Goal: Task Accomplishment & Management: Use online tool/utility

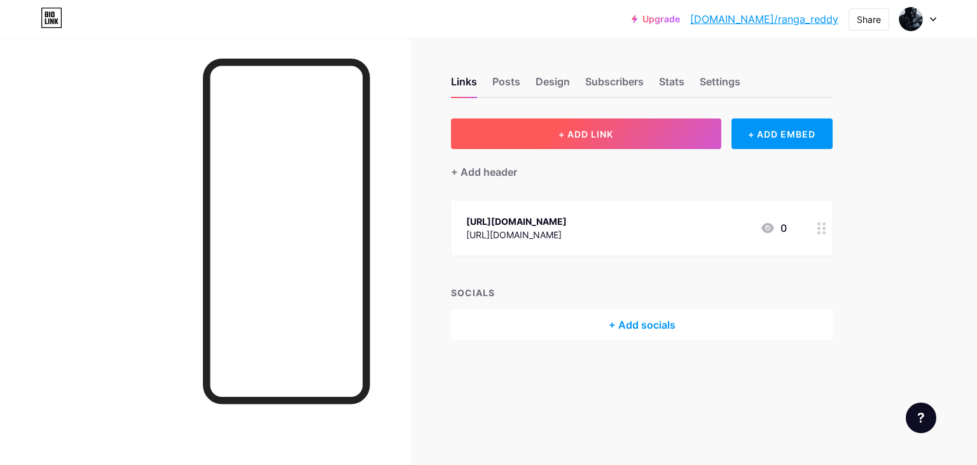
click at [639, 136] on button "+ ADD LINK" at bounding box center [586, 133] width 270 height 31
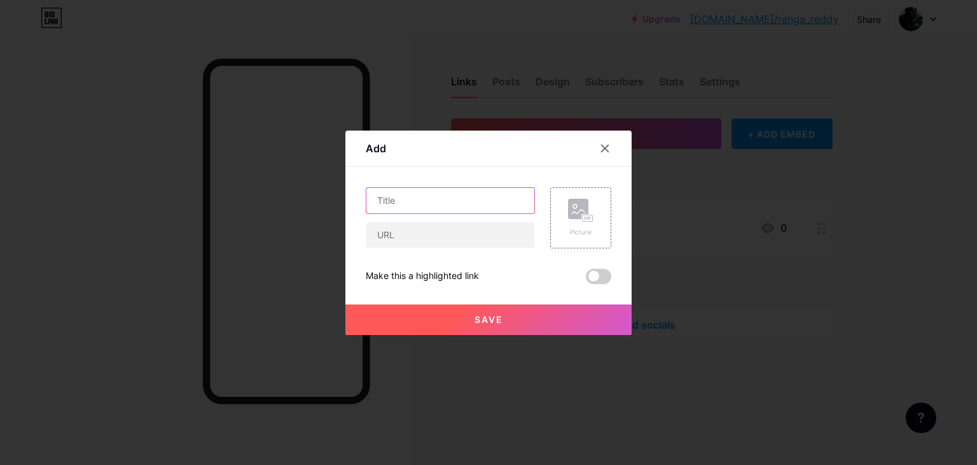
click at [449, 199] on input "text" at bounding box center [451, 200] width 168 height 25
paste input "[URL][DOMAIN_NAME]"
type input "[URL][DOMAIN_NAME]"
click at [416, 232] on input "text" at bounding box center [451, 234] width 168 height 25
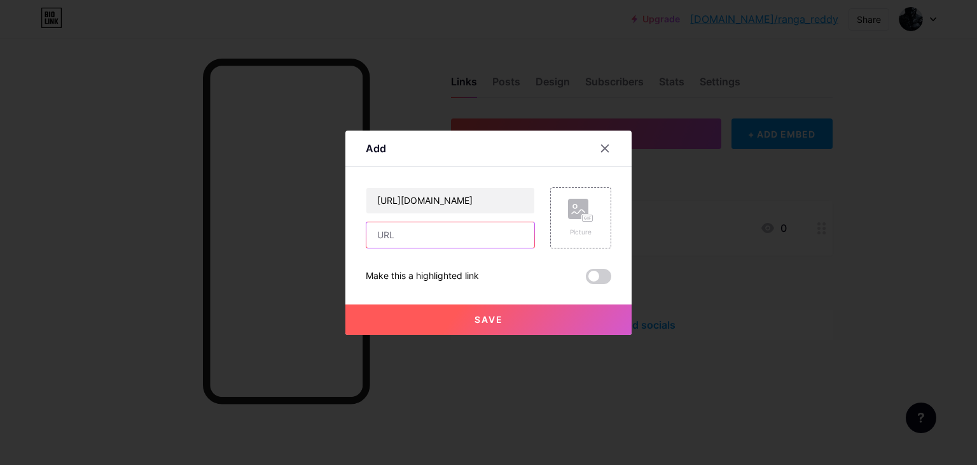
scroll to position [0, 0]
paste input "[URL][DOMAIN_NAME]"
type input "[URL][DOMAIN_NAME]"
click at [595, 279] on span at bounding box center [598, 276] width 25 height 15
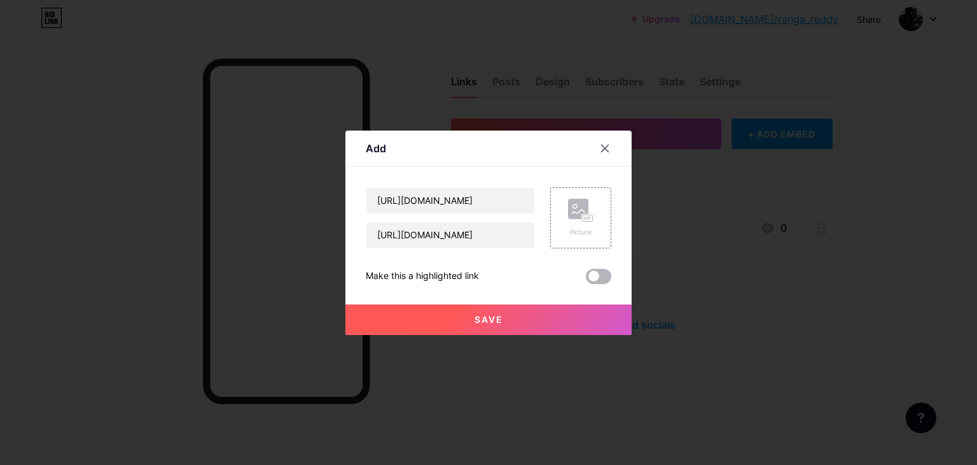
click at [586, 279] on input "checkbox" at bounding box center [586, 279] width 0 height 0
click at [508, 312] on button "Save" at bounding box center [489, 319] width 286 height 31
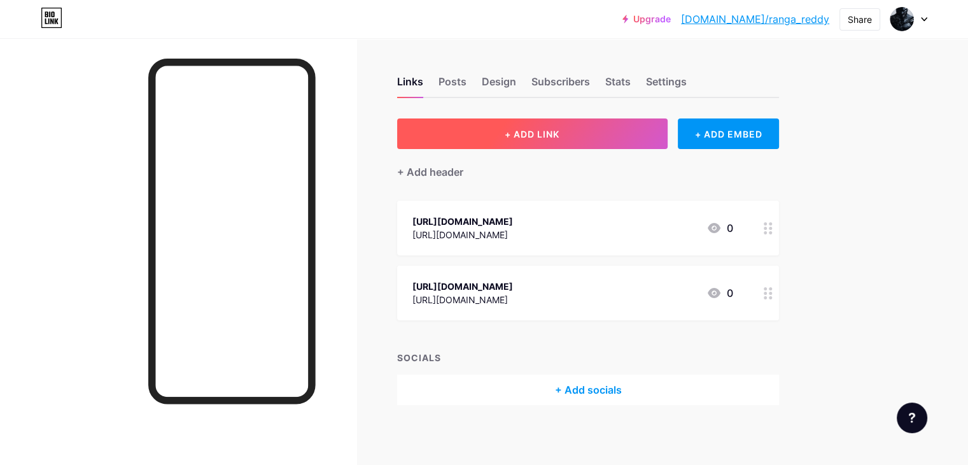
click at [599, 138] on button "+ ADD LINK" at bounding box center [532, 133] width 270 height 31
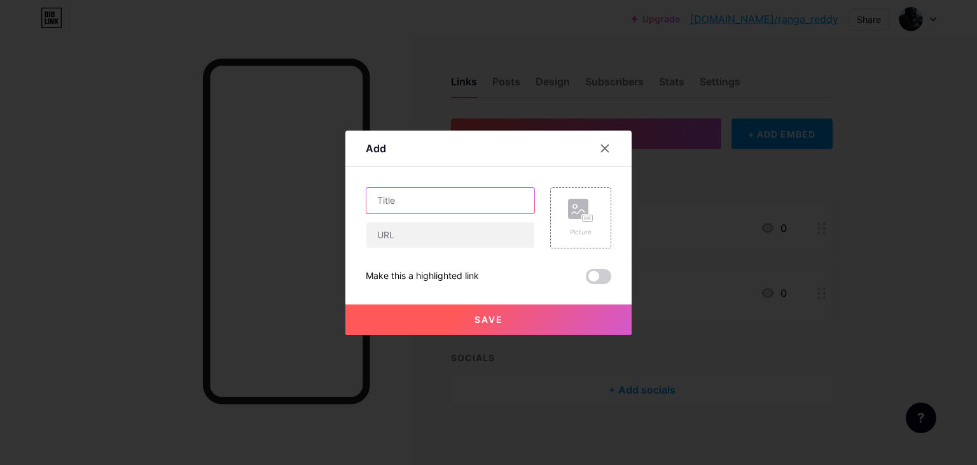
click at [407, 207] on input "text" at bounding box center [451, 200] width 168 height 25
paste input "[URL][DOMAIN_NAME]"
type input "[URL][DOMAIN_NAME]"
click at [402, 239] on input "text" at bounding box center [451, 234] width 168 height 25
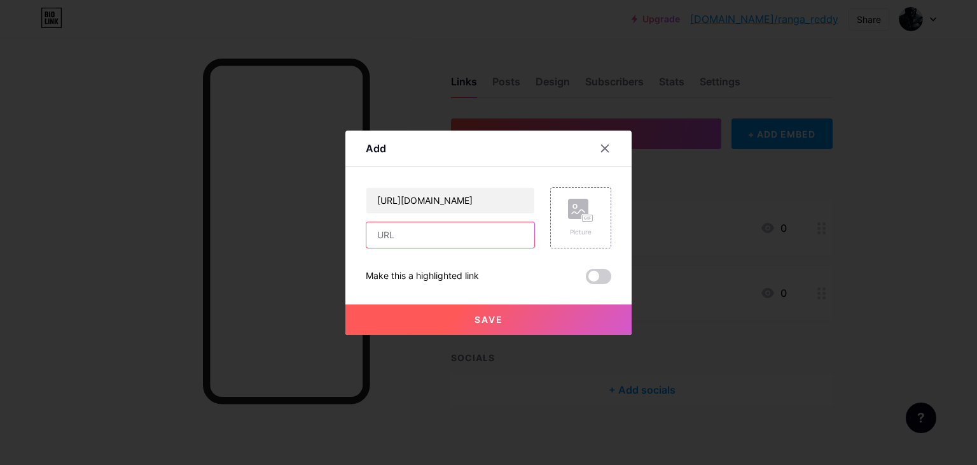
scroll to position [0, 0]
paste input "[URL][DOMAIN_NAME]"
type input "[URL][DOMAIN_NAME]"
click at [605, 275] on span at bounding box center [598, 276] width 25 height 15
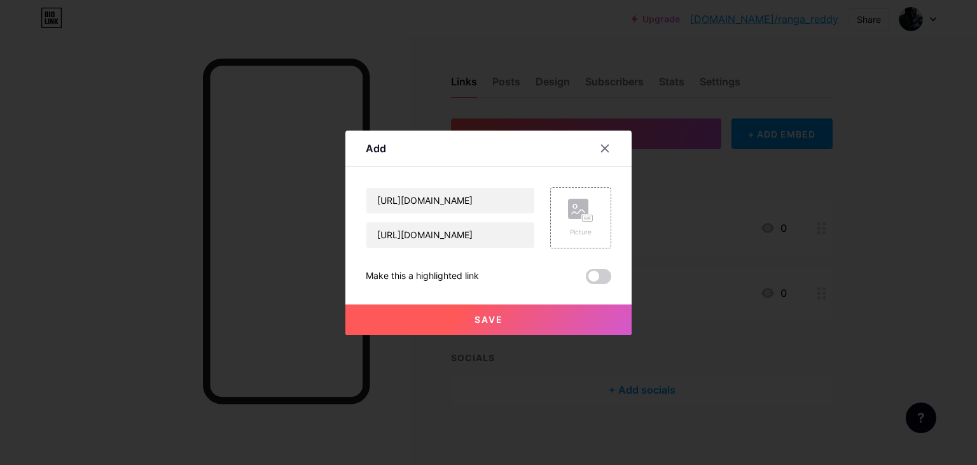
scroll to position [0, 0]
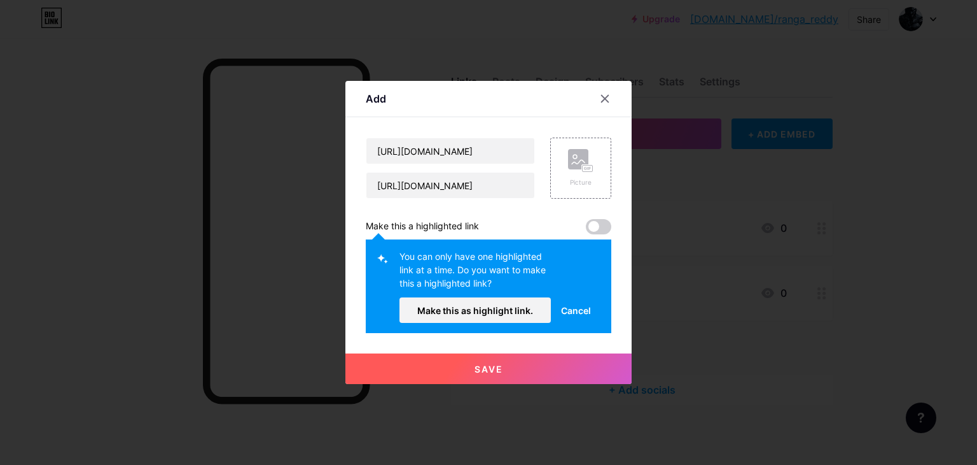
click at [493, 369] on span "Save" at bounding box center [489, 368] width 29 height 11
